Goal: Task Accomplishment & Management: Manage account settings

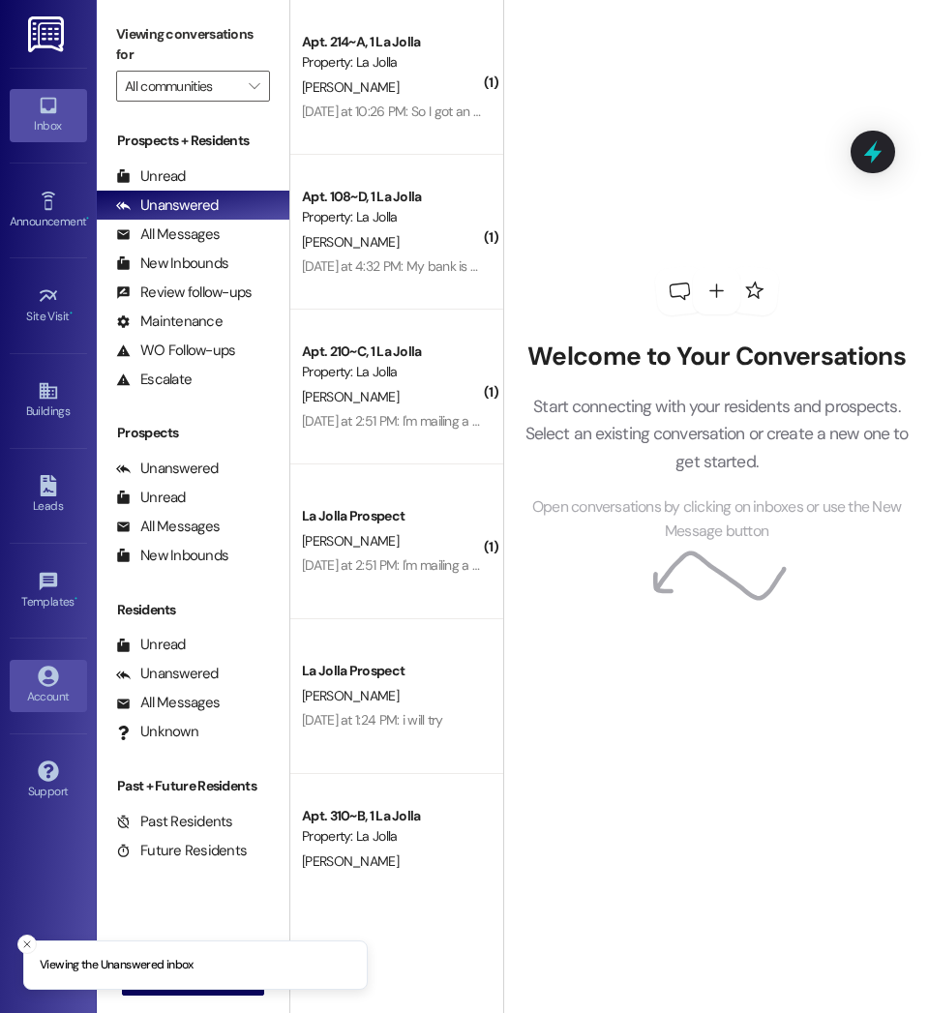
click at [29, 676] on link "Account" at bounding box center [48, 686] width 77 height 52
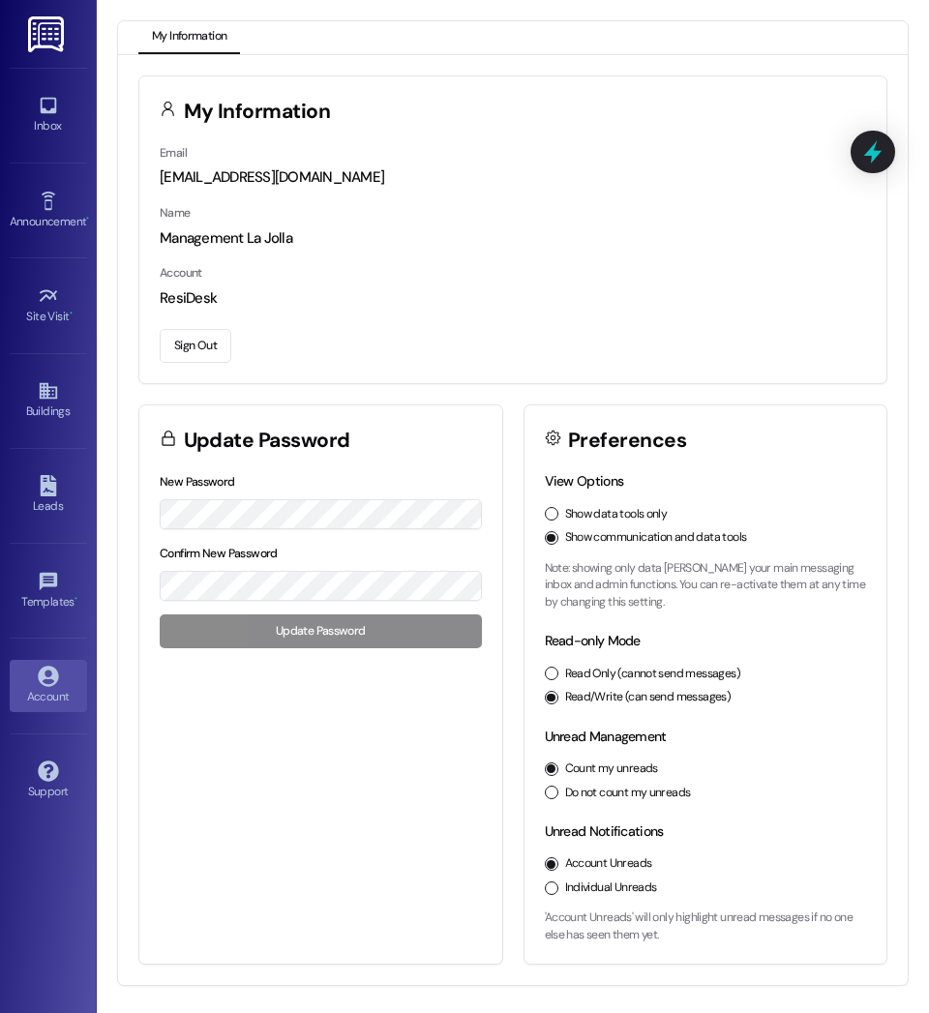
click at [186, 335] on button "Sign Out" at bounding box center [196, 346] width 72 height 34
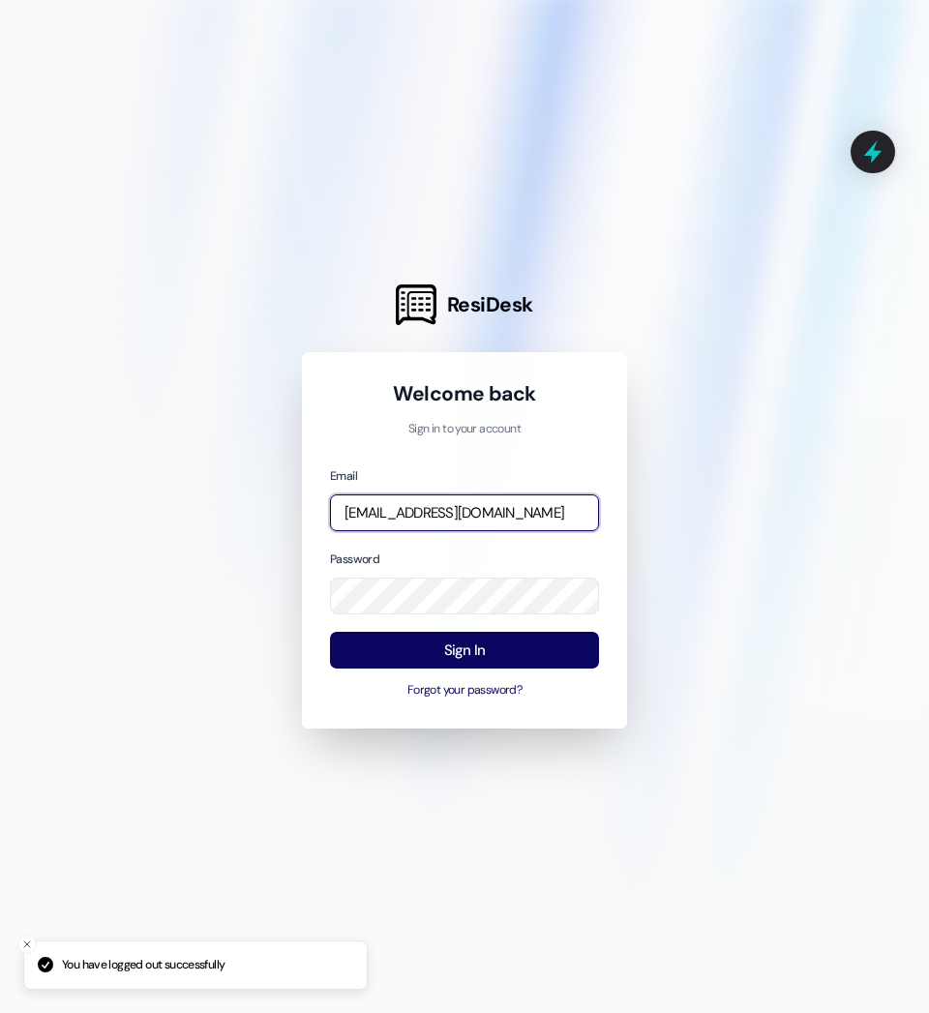
click at [424, 524] on input "[EMAIL_ADDRESS][DOMAIN_NAME]" at bounding box center [464, 513] width 269 height 38
type input "[EMAIL_ADDRESS][DOMAIN_NAME]"
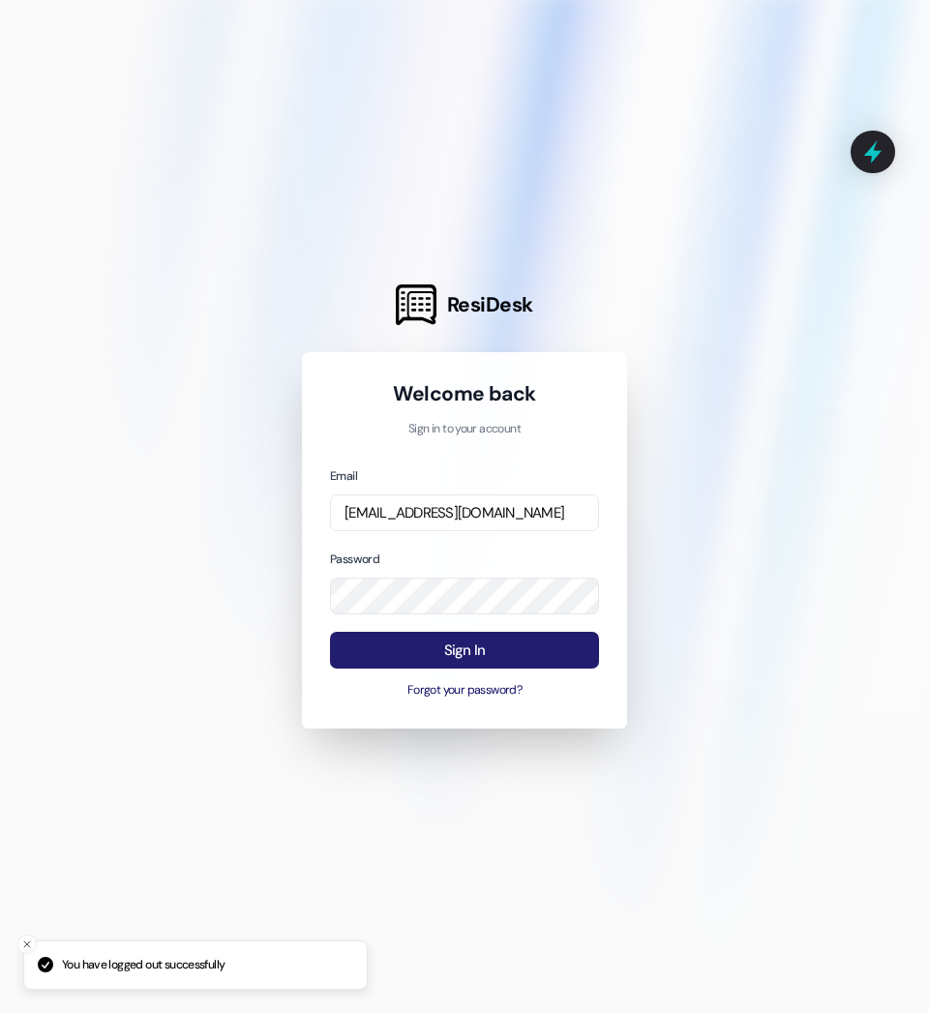
click at [503, 660] on button "Sign In" at bounding box center [464, 651] width 269 height 38
